Goal: Navigation & Orientation: Find specific page/section

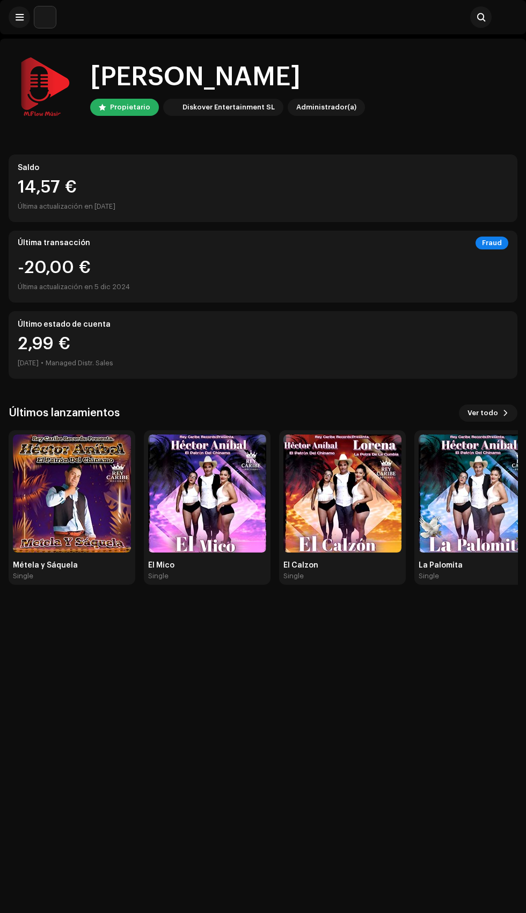
click at [78, 534] on img at bounding box center [72, 494] width 118 height 118
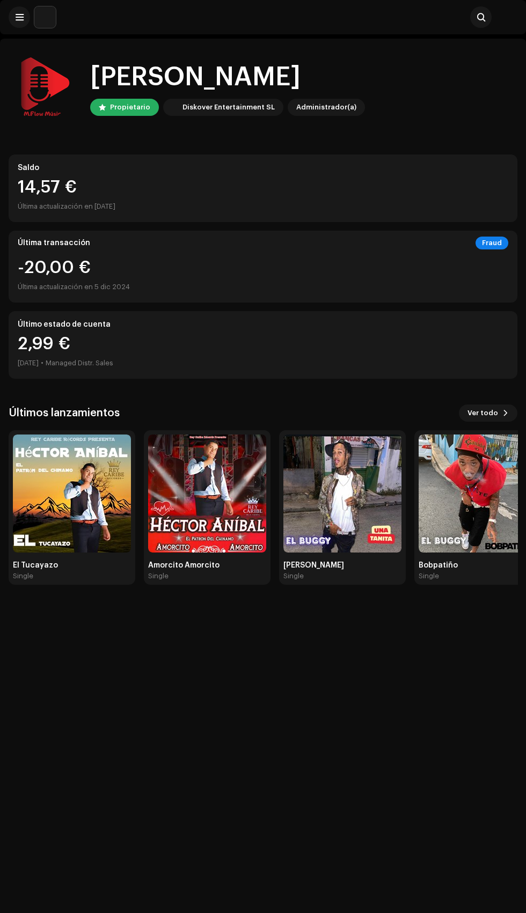
click at [227, 490] on img at bounding box center [207, 494] width 118 height 118
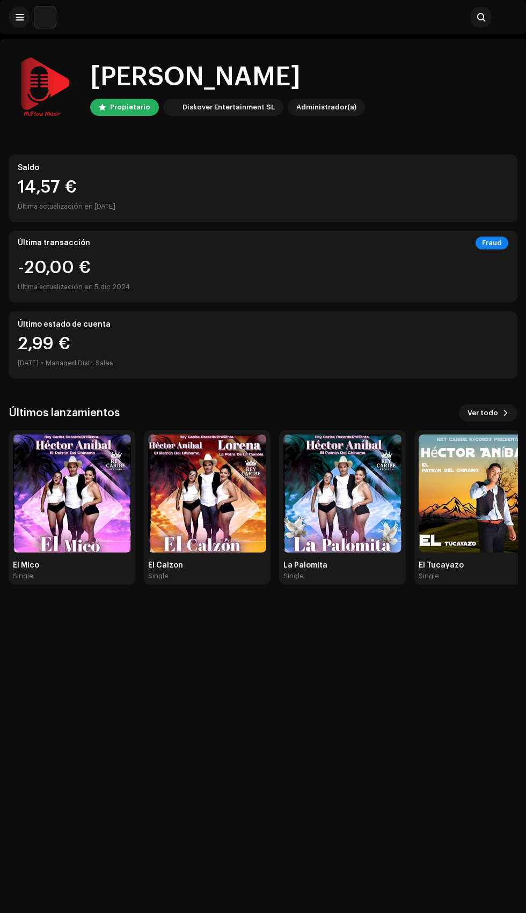
click at [216, 538] on img at bounding box center [207, 494] width 118 height 118
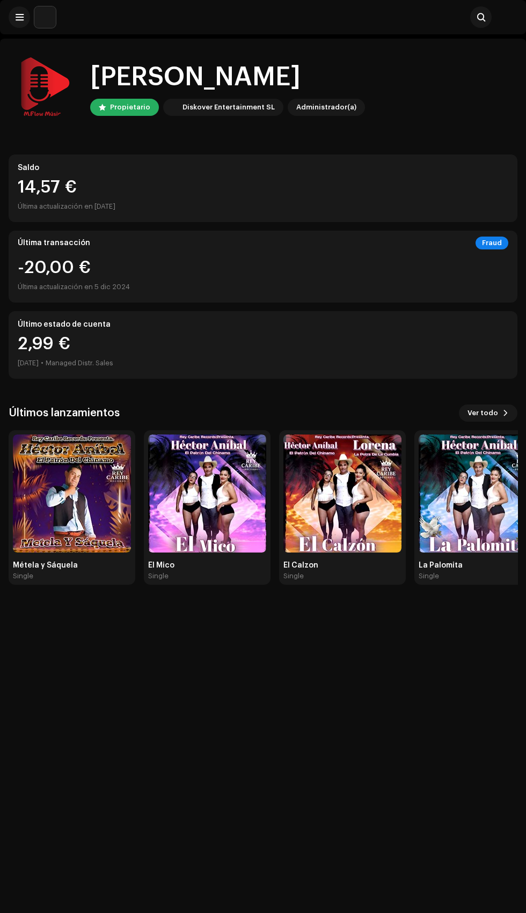
click at [200, 525] on img at bounding box center [207, 494] width 118 height 118
